Goal: Task Accomplishment & Management: Use online tool/utility

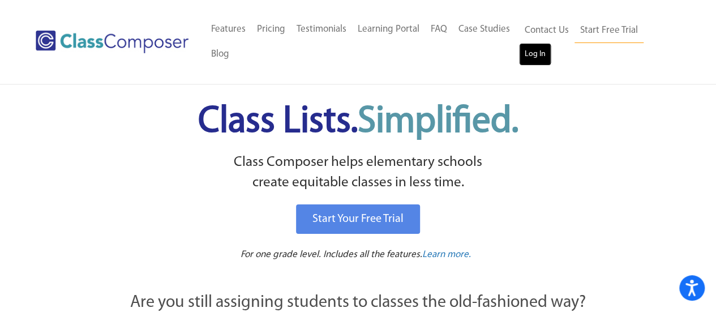
click at [521, 58] on link "Log In" at bounding box center [535, 54] width 32 height 23
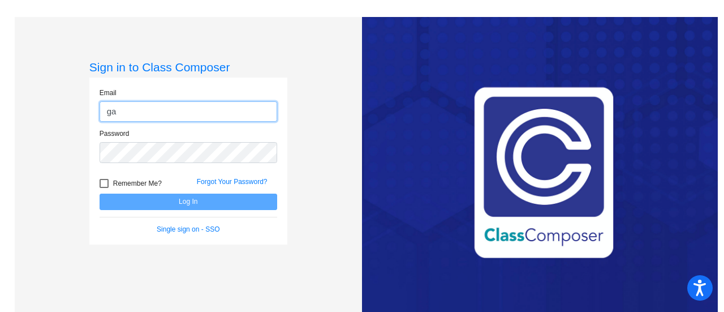
type input "[EMAIL_ADDRESS][PERSON_NAME][DOMAIN_NAME]"
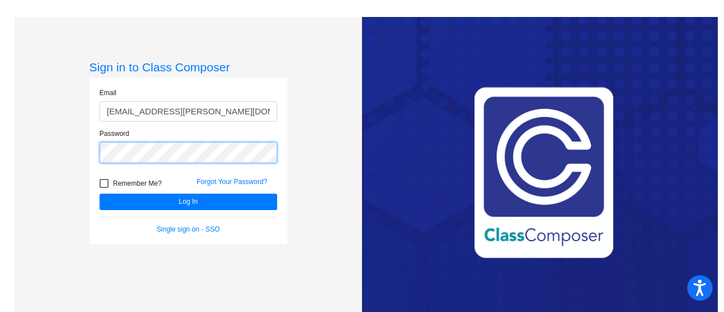
click at [100, 194] on button "Log In" at bounding box center [189, 202] width 178 height 16
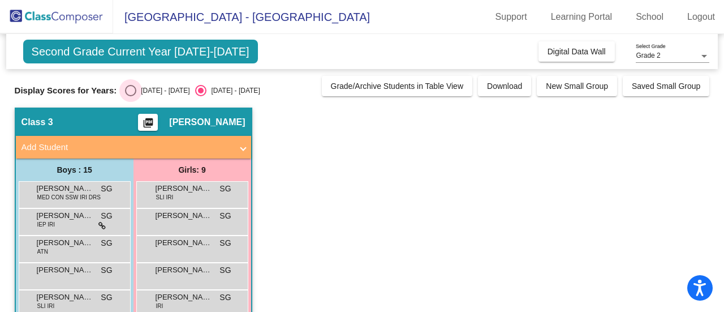
click at [134, 92] on div "Select an option" at bounding box center [130, 90] width 11 height 11
click at [131, 96] on input "2024 - 2025" at bounding box center [130, 96] width 1 height 1
radio input "true"
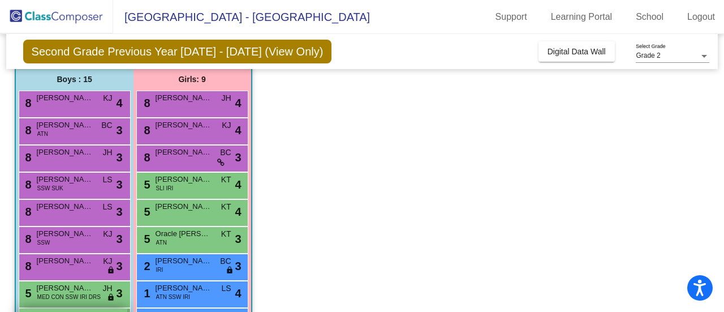
scroll to position [89, 0]
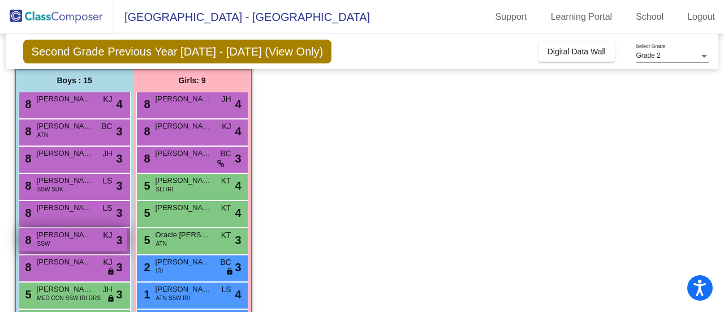
click at [71, 243] on div "8 Elijah Chaffin SSW KJ lock do_not_disturb_alt 3" at bounding box center [73, 239] width 108 height 23
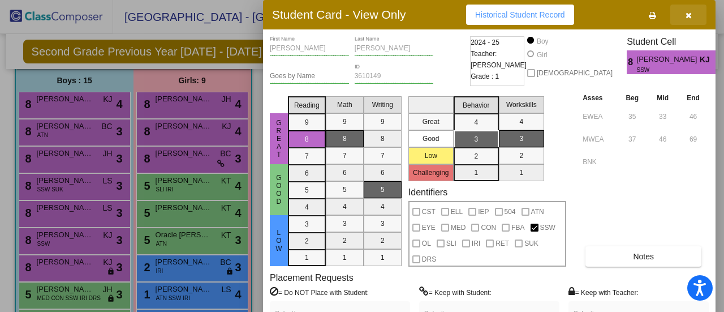
click at [690, 15] on icon "button" at bounding box center [689, 15] width 6 height 8
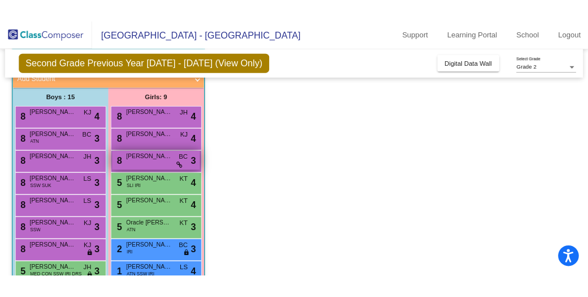
scroll to position [77, 0]
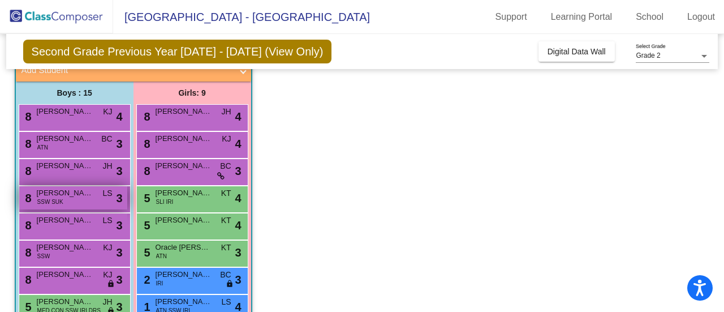
click at [92, 200] on div "8 Daniel Clarke SSW SUK LS lock do_not_disturb_alt 3" at bounding box center [73, 197] width 108 height 23
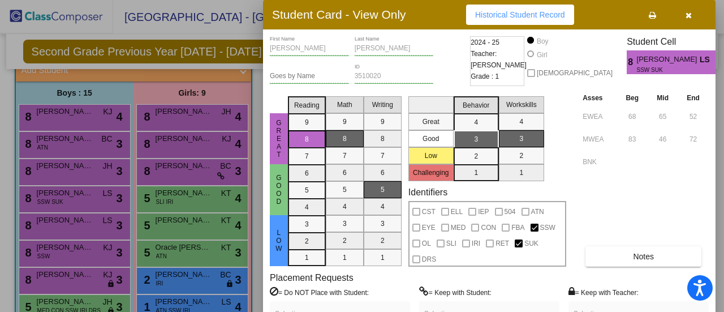
click at [690, 12] on icon "button" at bounding box center [689, 15] width 6 height 8
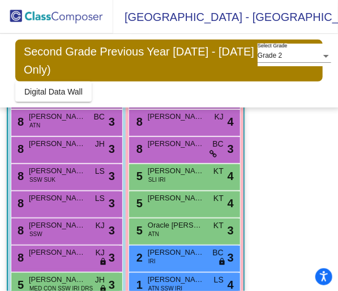
scroll to position [156, 0]
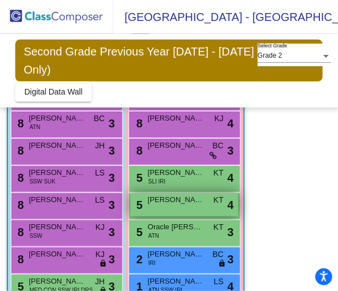
click at [138, 197] on div "5 Claire Shannon KT lock do_not_disturb_alt 4" at bounding box center [184, 204] width 108 height 23
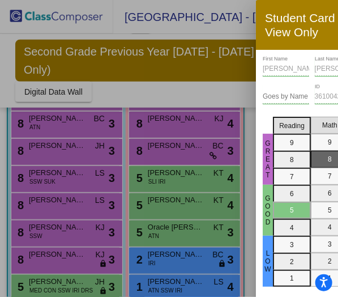
click at [245, 97] on div at bounding box center [169, 148] width 338 height 297
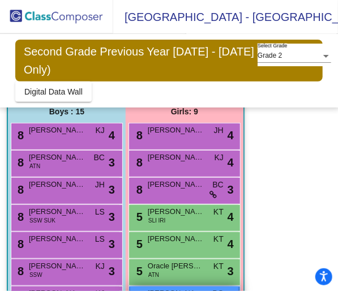
scroll to position [115, 0]
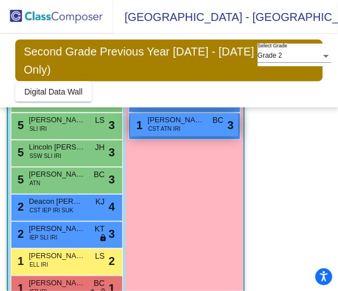
scroll to position [345, 0]
